Goal: Entertainment & Leisure: Consume media (video, audio)

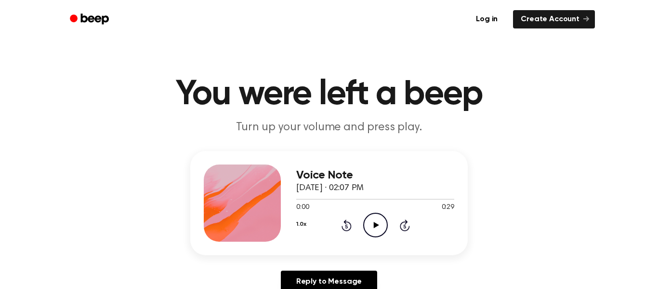
click at [376, 217] on icon "Play Audio" at bounding box center [375, 224] width 25 height 25
click at [376, 219] on icon "Pause Audio" at bounding box center [375, 224] width 25 height 25
click at [383, 217] on icon "Play Audio" at bounding box center [375, 224] width 25 height 25
click at [373, 224] on icon "Play Audio" at bounding box center [375, 224] width 25 height 25
click at [371, 233] on icon "Play Audio" at bounding box center [375, 224] width 25 height 25
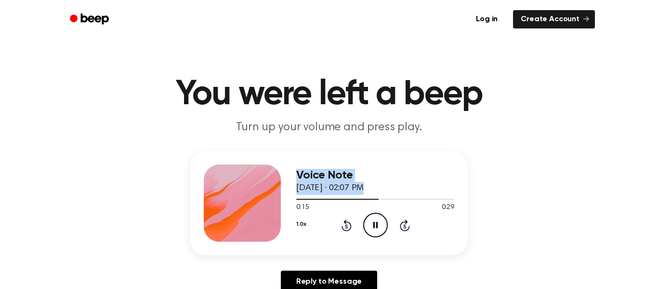
drag, startPoint x: 372, startPoint y: 200, endPoint x: 262, endPoint y: 254, distance: 122.6
click at [262, 254] on div "Voice Note January 9, 2025 · 02:07 PM 0:15 0:29 Your browser does not support t…" at bounding box center [328, 203] width 277 height 104
click at [443, 110] on h1 "You were left a beep" at bounding box center [328, 94] width 493 height 35
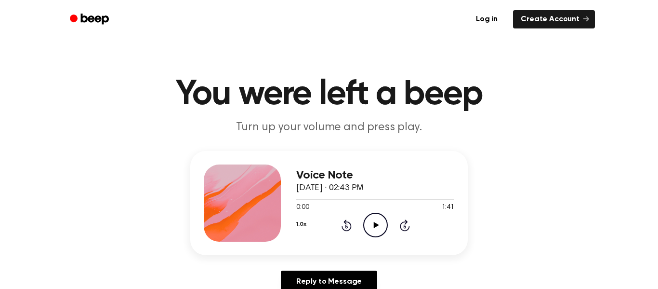
click at [368, 211] on div "0:00 1:41" at bounding box center [375, 207] width 158 height 10
click at [378, 222] on icon "Play Audio" at bounding box center [375, 224] width 25 height 25
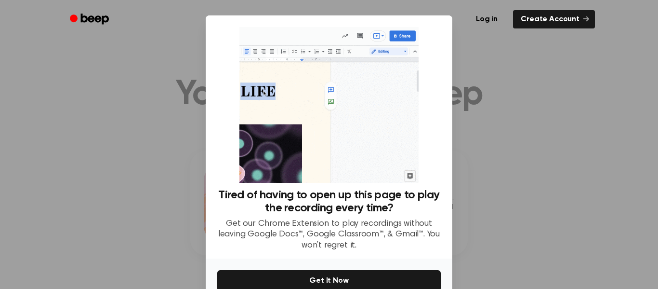
click at [514, 108] on div at bounding box center [329, 144] width 658 height 289
click at [367, 268] on div "No Thanks Get It Now" at bounding box center [329, 291] width 247 height 66
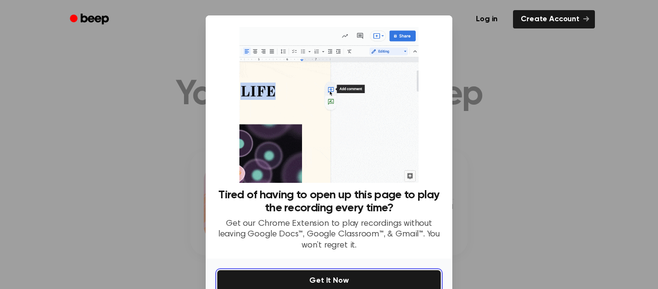
click at [367, 270] on button "Get It Now" at bounding box center [329, 280] width 224 height 21
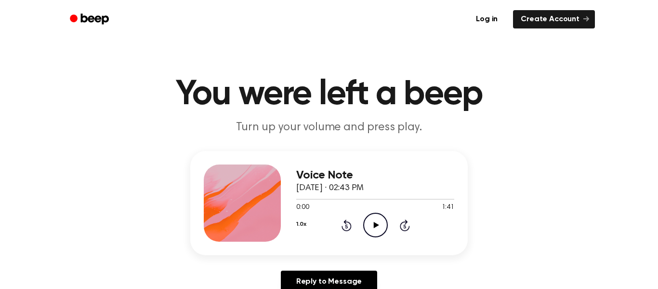
click at [366, 214] on icon "Play Audio" at bounding box center [375, 224] width 25 height 25
click at [366, 214] on icon "Pause Audio" at bounding box center [375, 224] width 25 height 25
click at [366, 214] on icon "Play Audio" at bounding box center [375, 224] width 25 height 25
click at [379, 217] on icon "Pause Audio" at bounding box center [375, 224] width 25 height 25
